Goal: Task Accomplishment & Management: Manage account settings

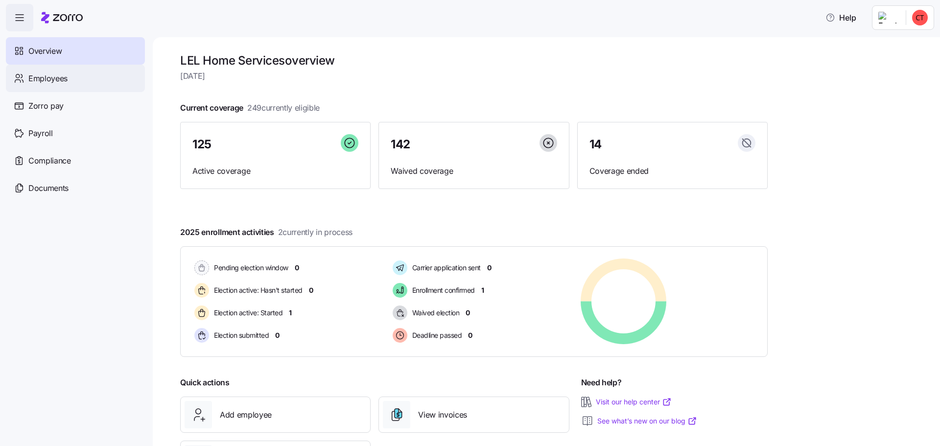
click at [53, 75] on span "Employees" at bounding box center [47, 78] width 39 height 12
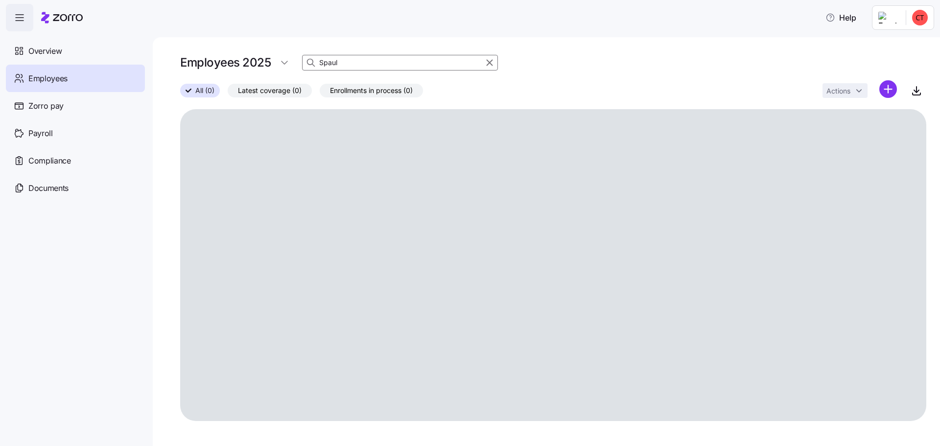
click at [350, 65] on input "Spaul" at bounding box center [400, 63] width 196 height 16
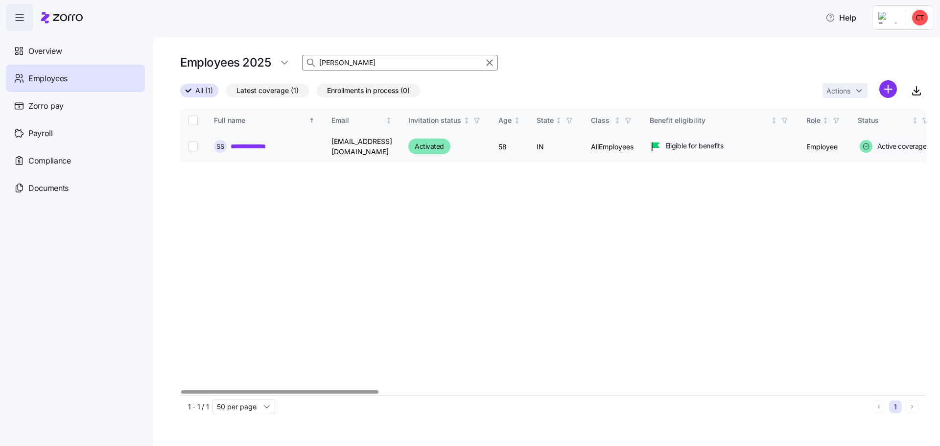
type input "[PERSON_NAME]"
click at [268, 146] on link "**********" at bounding box center [257, 146] width 52 height 10
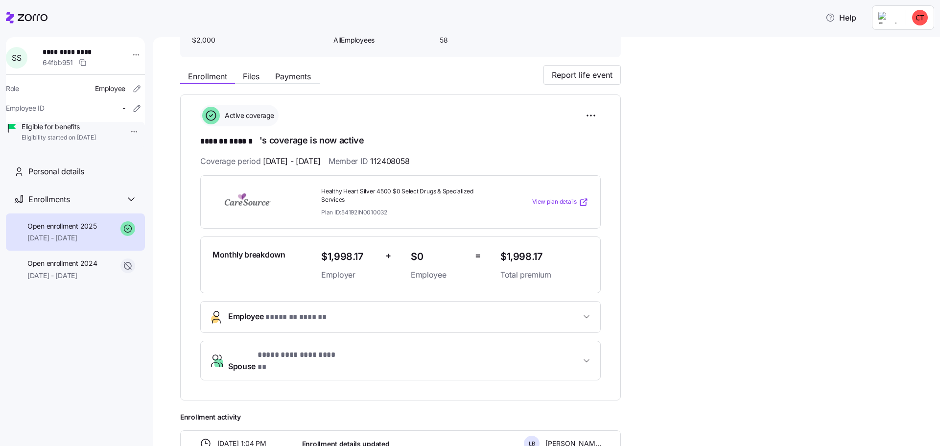
scroll to position [81, 0]
click at [444, 112] on div "Active coverage" at bounding box center [400, 116] width 400 height 22
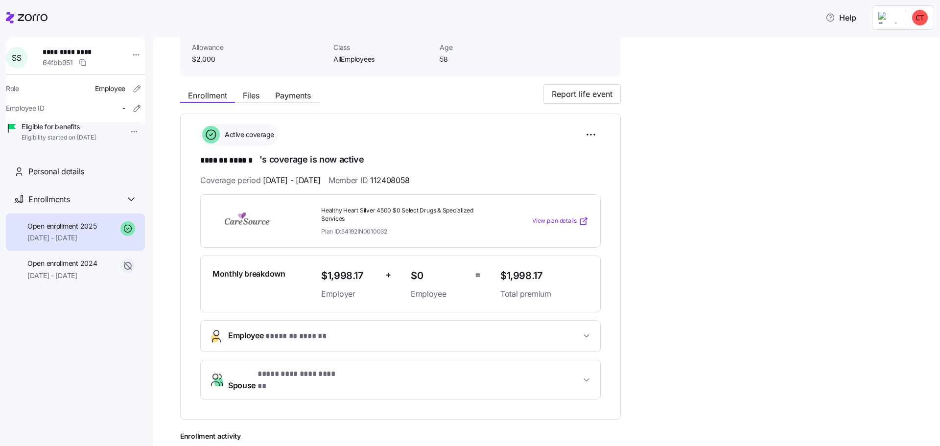
scroll to position [0, 0]
